Goal: Task Accomplishment & Management: Manage account settings

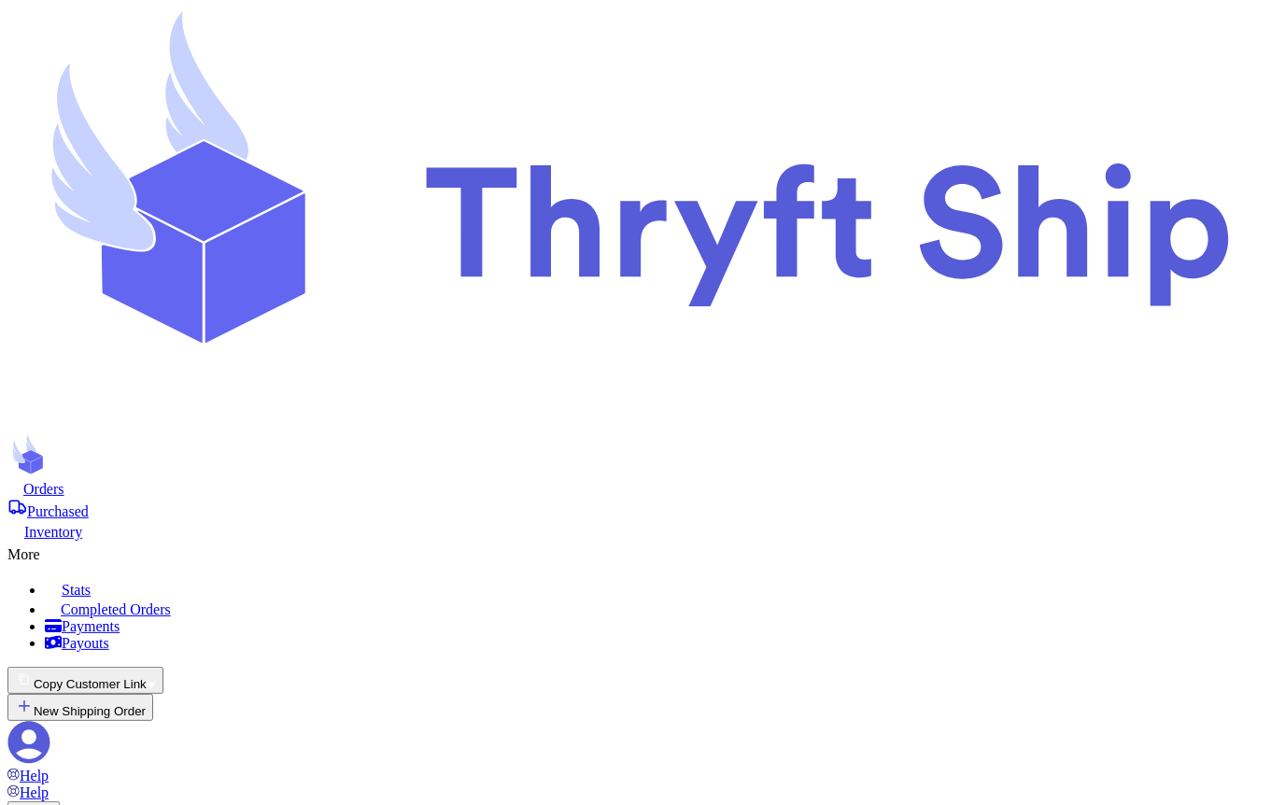
scroll to position [2361, 0]
drag, startPoint x: 581, startPoint y: 408, endPoint x: 532, endPoint y: 409, distance: 48.6
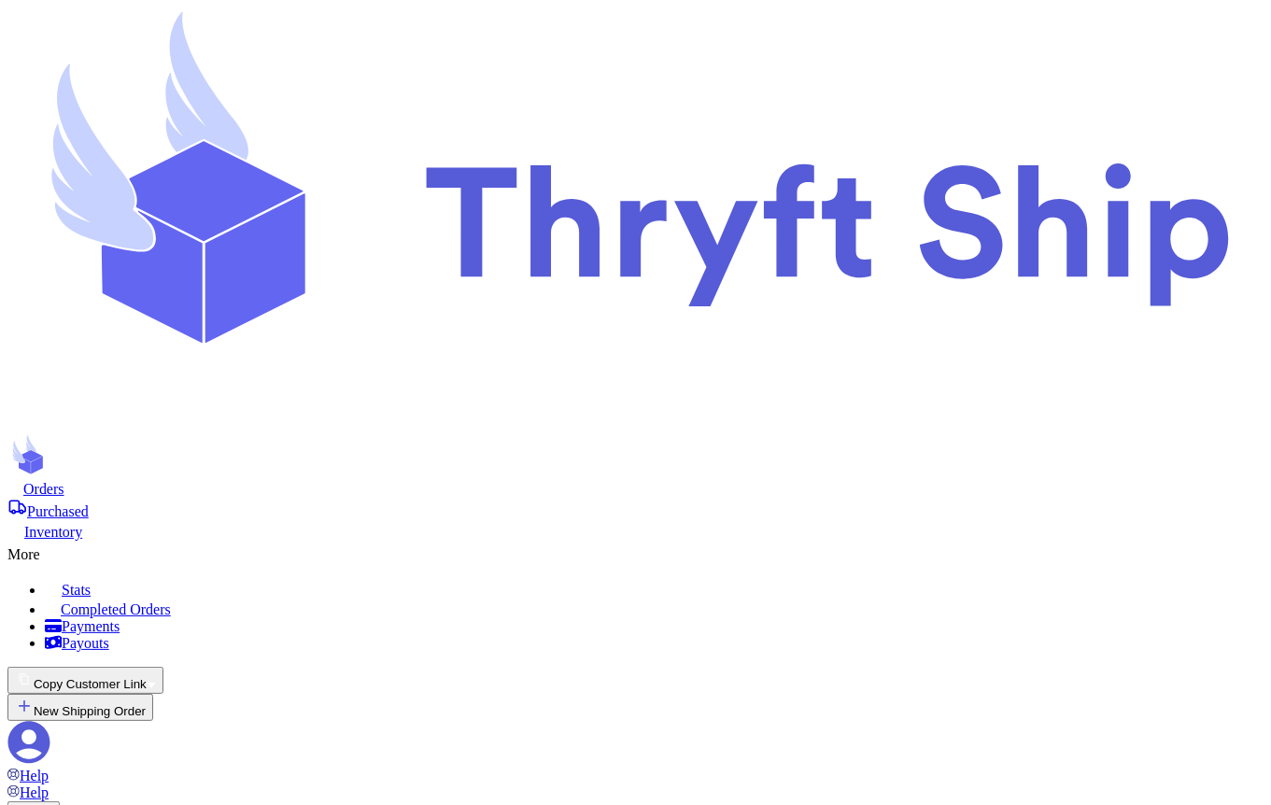
type input "5"
drag, startPoint x: 486, startPoint y: 526, endPoint x: 513, endPoint y: 526, distance: 27.1
copy div "ees)"
